Goal: Information Seeking & Learning: Find specific fact

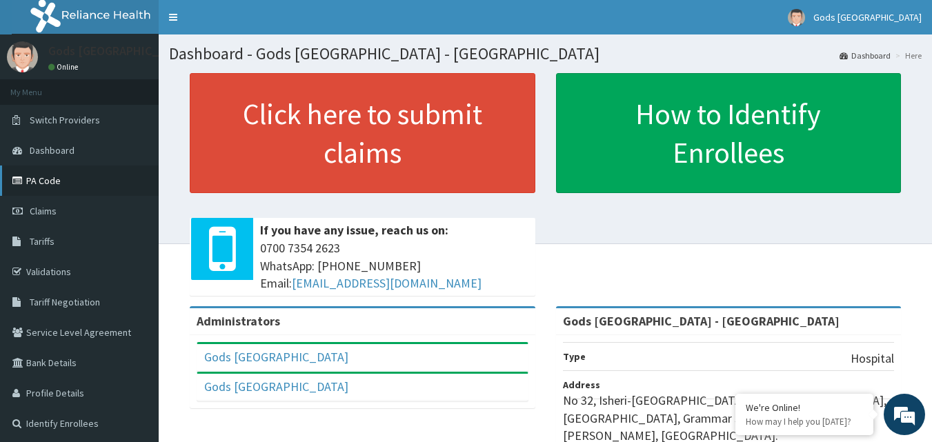
click at [43, 179] on link "PA Code" at bounding box center [79, 181] width 159 height 30
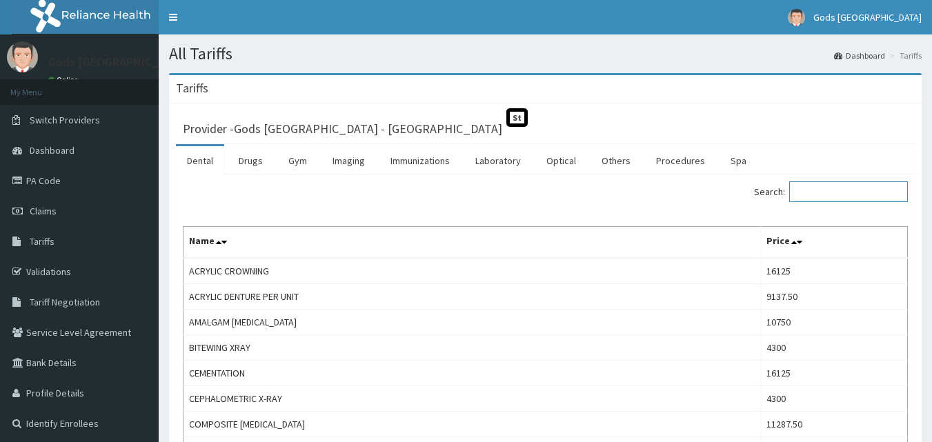
click at [808, 192] on input "Search:" at bounding box center [848, 191] width 119 height 21
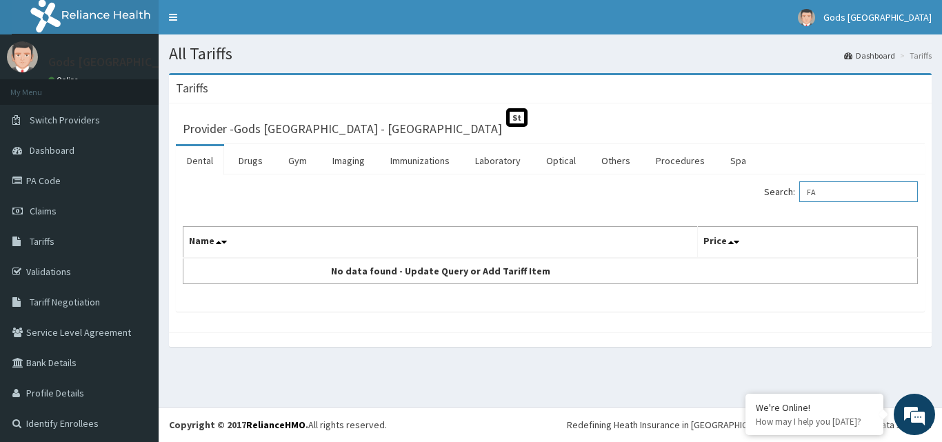
type input "F"
type input "P"
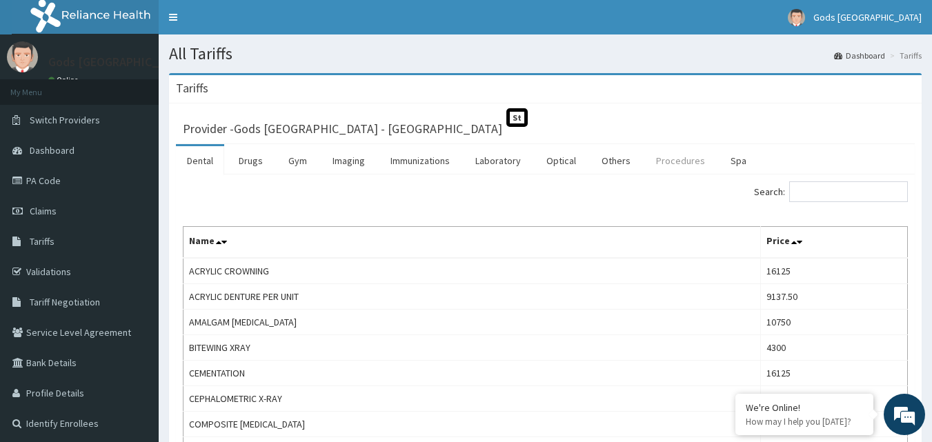
click at [661, 160] on link "Procedures" at bounding box center [680, 160] width 71 height 29
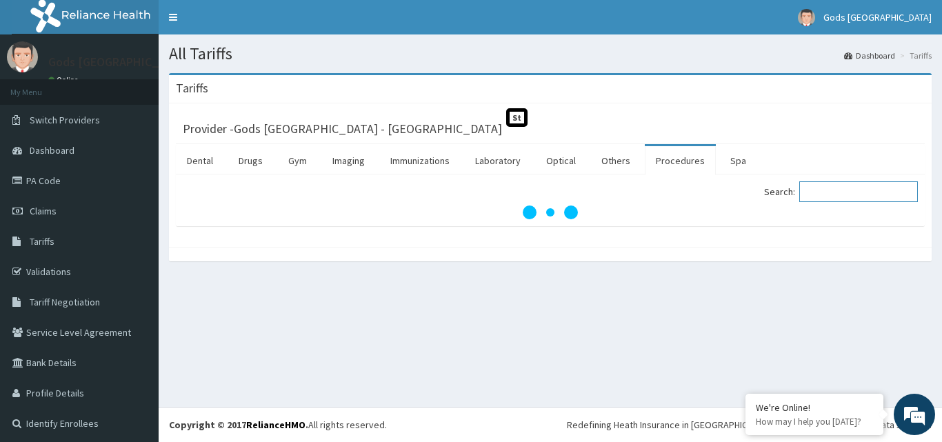
click at [817, 190] on input "Search:" at bounding box center [858, 191] width 119 height 21
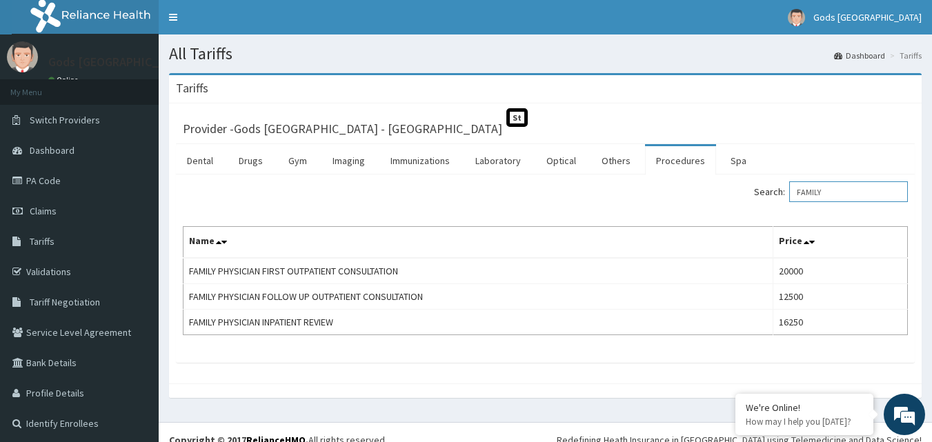
type input "FAMILY"
